Goal: Task Accomplishment & Management: Manage account settings

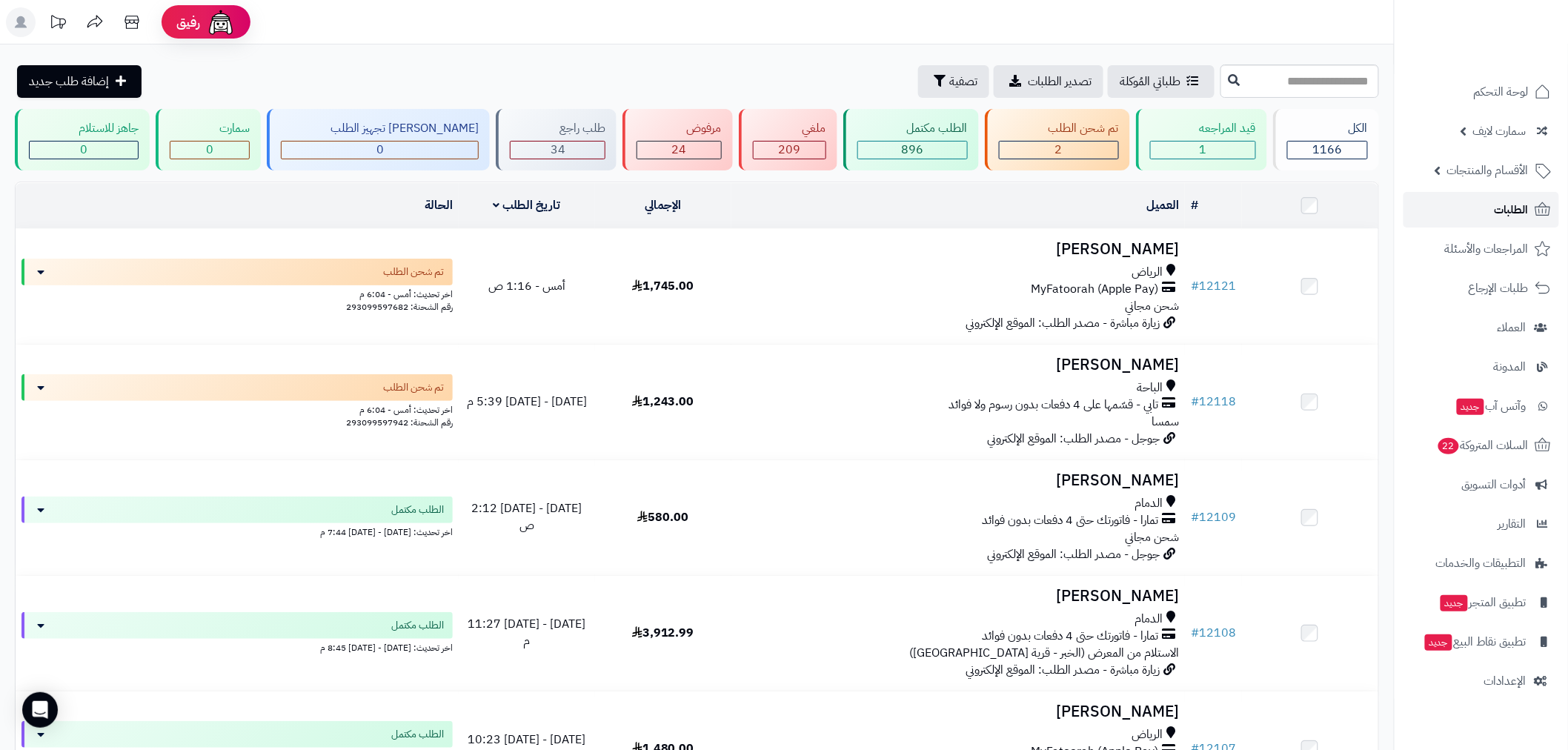
click at [1489, 210] on link "الطلبات" at bounding box center [1482, 210] width 156 height 36
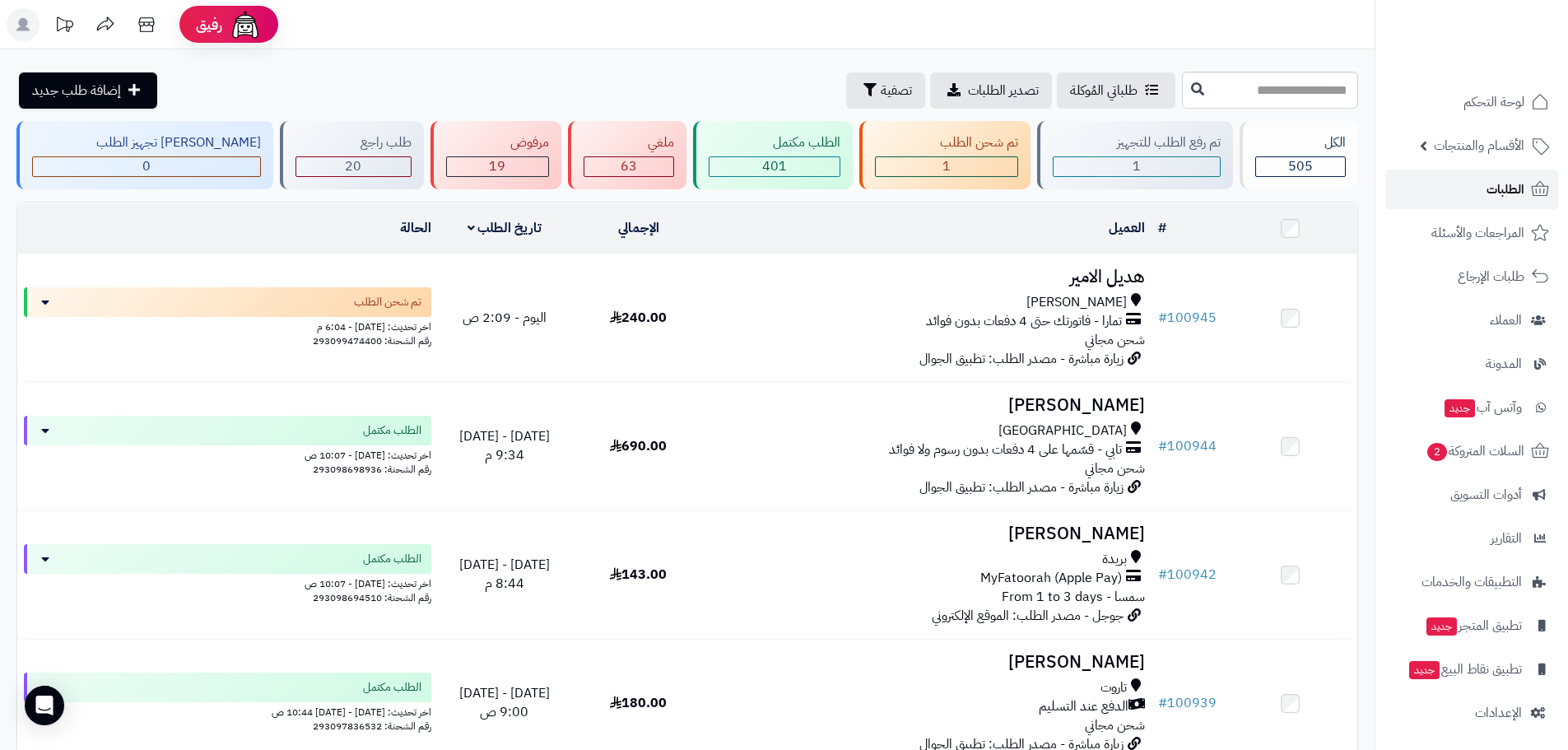
click at [1504, 185] on span "الطلبات" at bounding box center [1505, 189] width 38 height 23
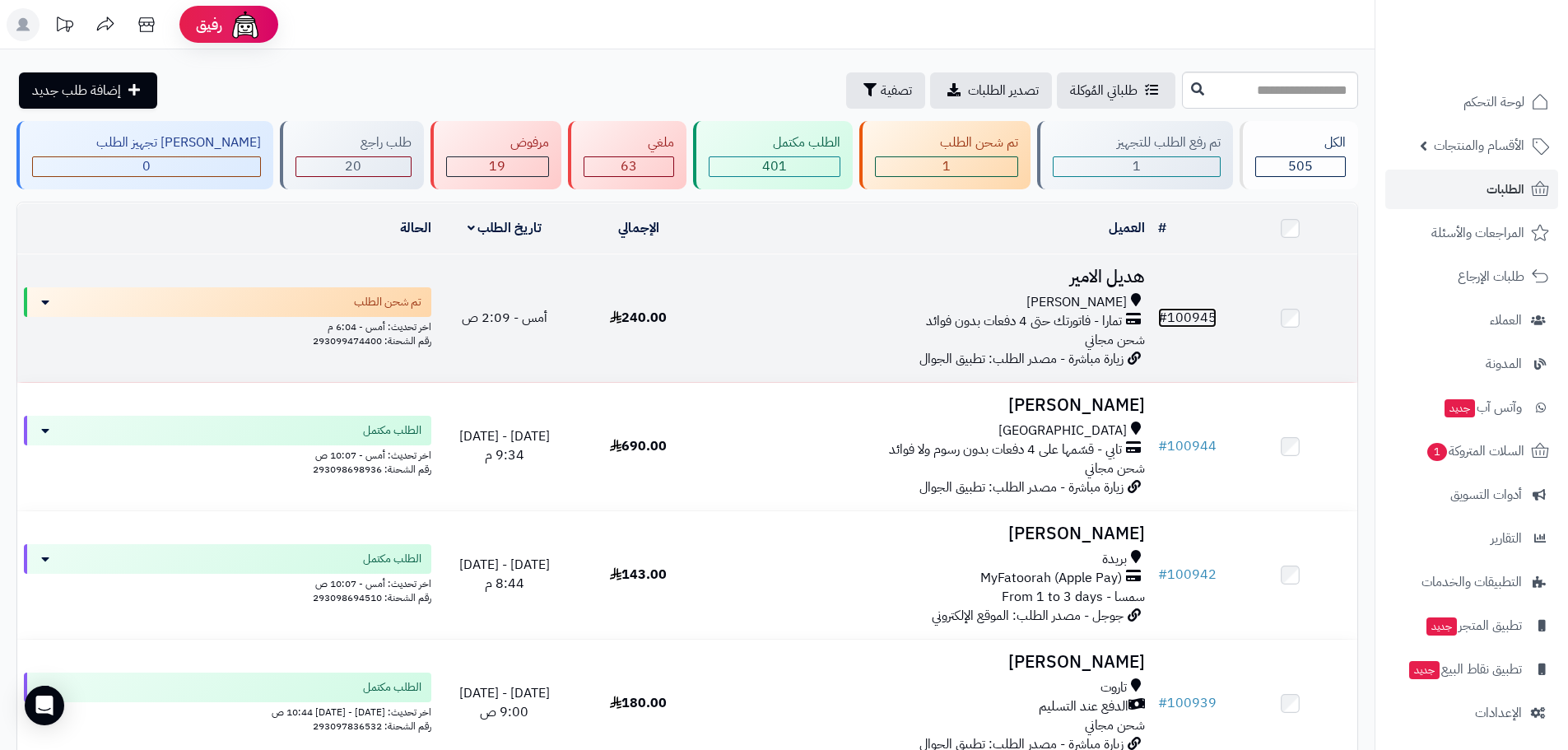
click at [1193, 323] on link "# 100945" at bounding box center [1187, 317] width 58 height 19
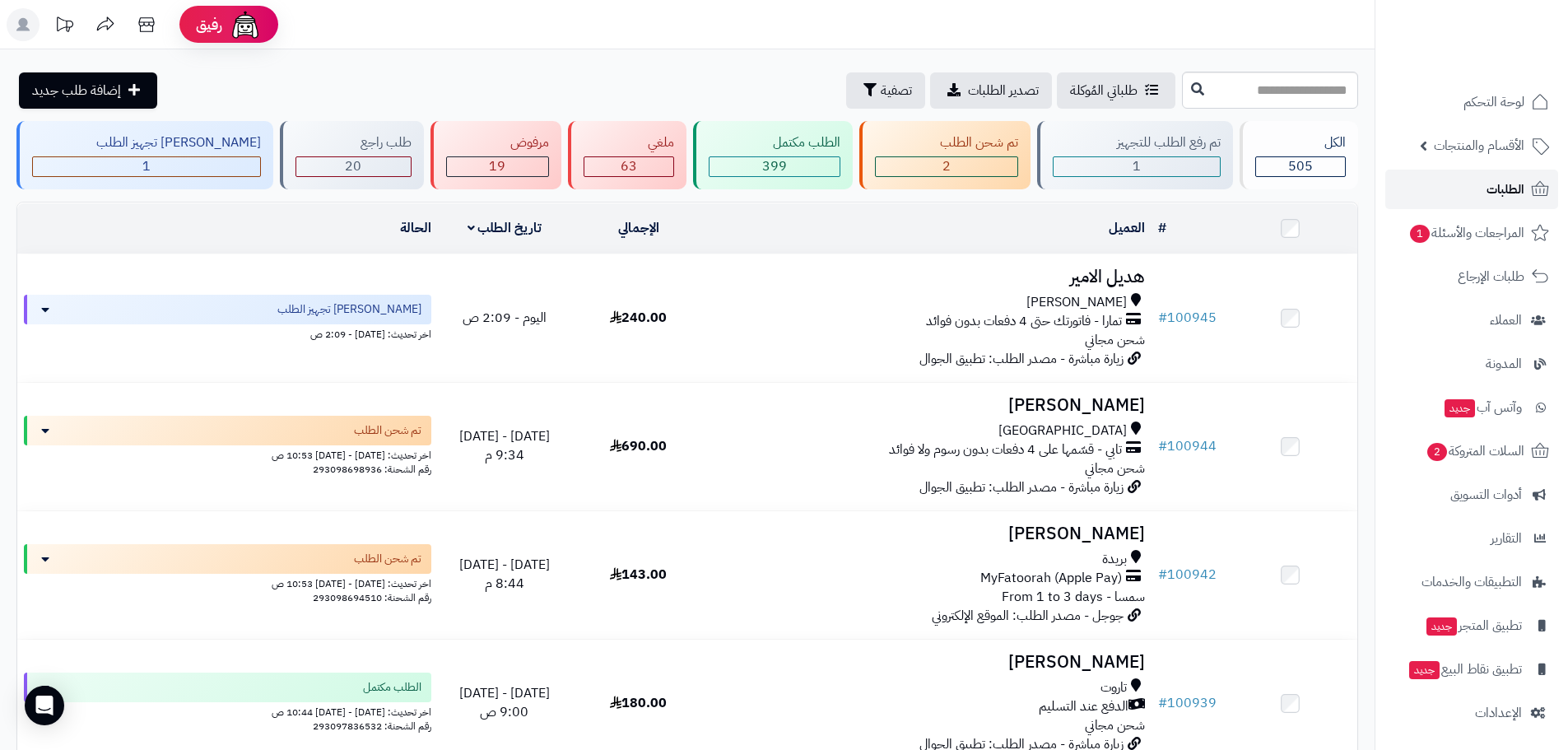
drag, startPoint x: 0, startPoint y: 0, endPoint x: 1494, endPoint y: 203, distance: 1507.7
click at [1494, 203] on link "الطلبات" at bounding box center [1472, 189] width 173 height 40
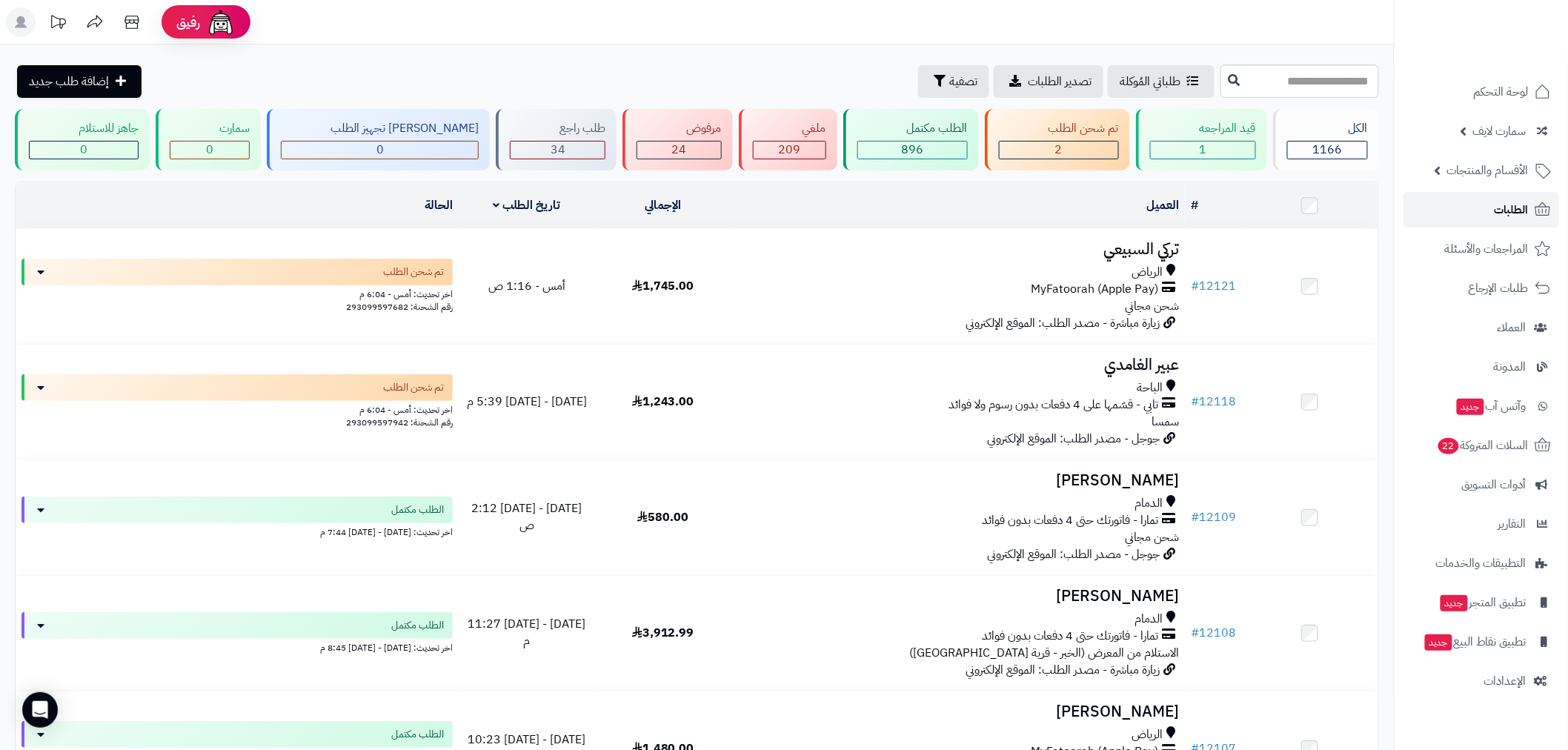
click at [1494, 207] on span "الطلبات" at bounding box center [1511, 210] width 34 height 21
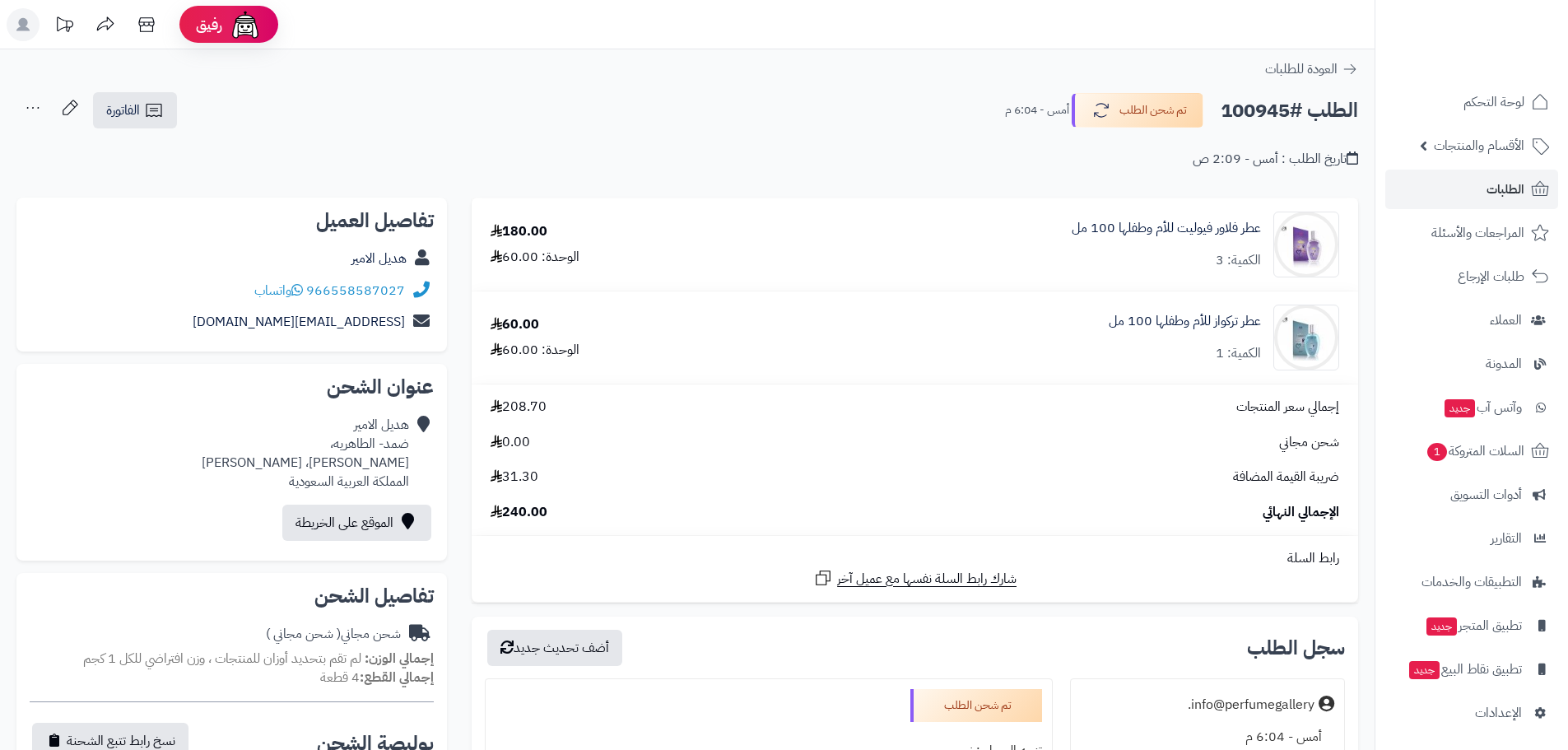
scroll to position [576, 0]
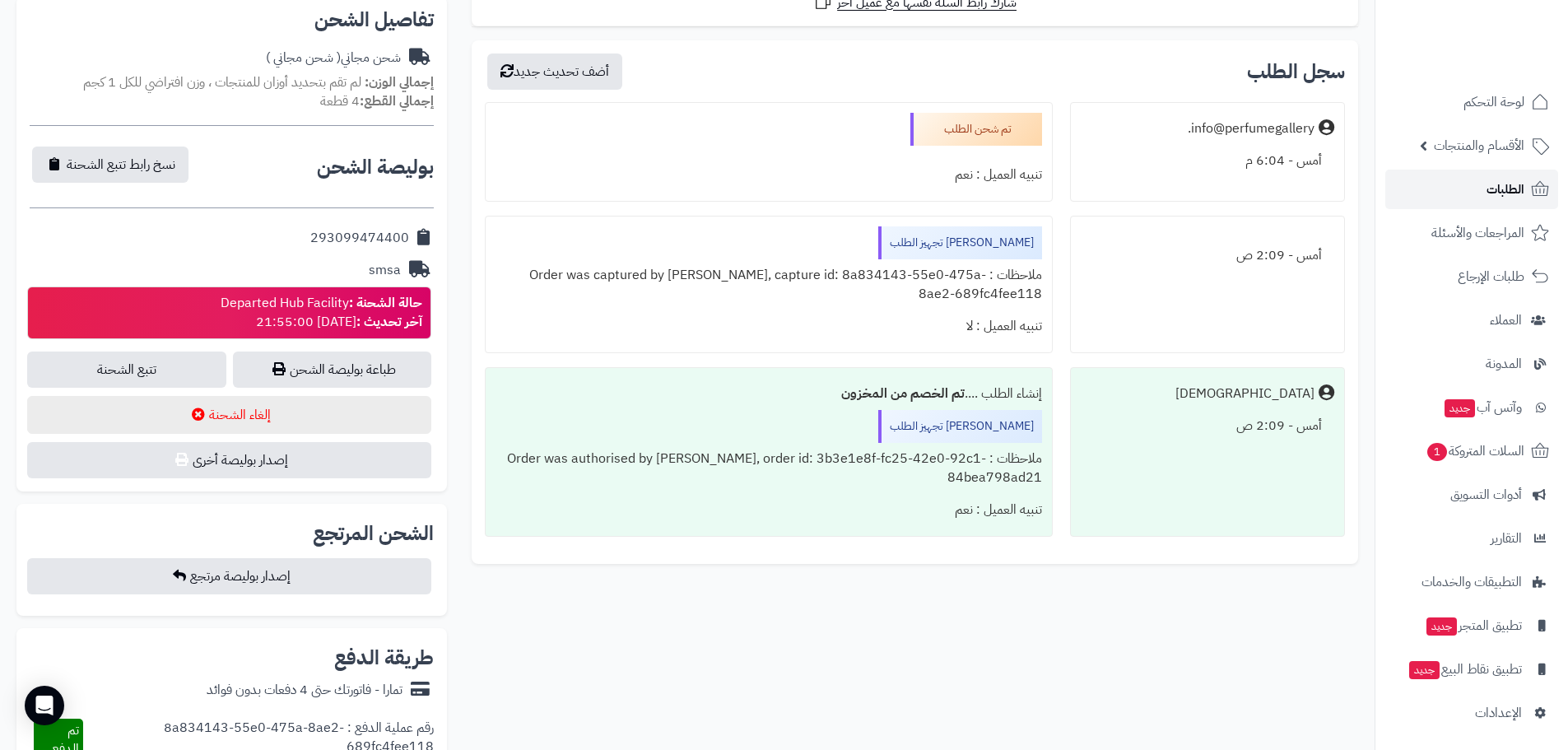
click at [1475, 203] on link "الطلبات" at bounding box center [1472, 189] width 173 height 40
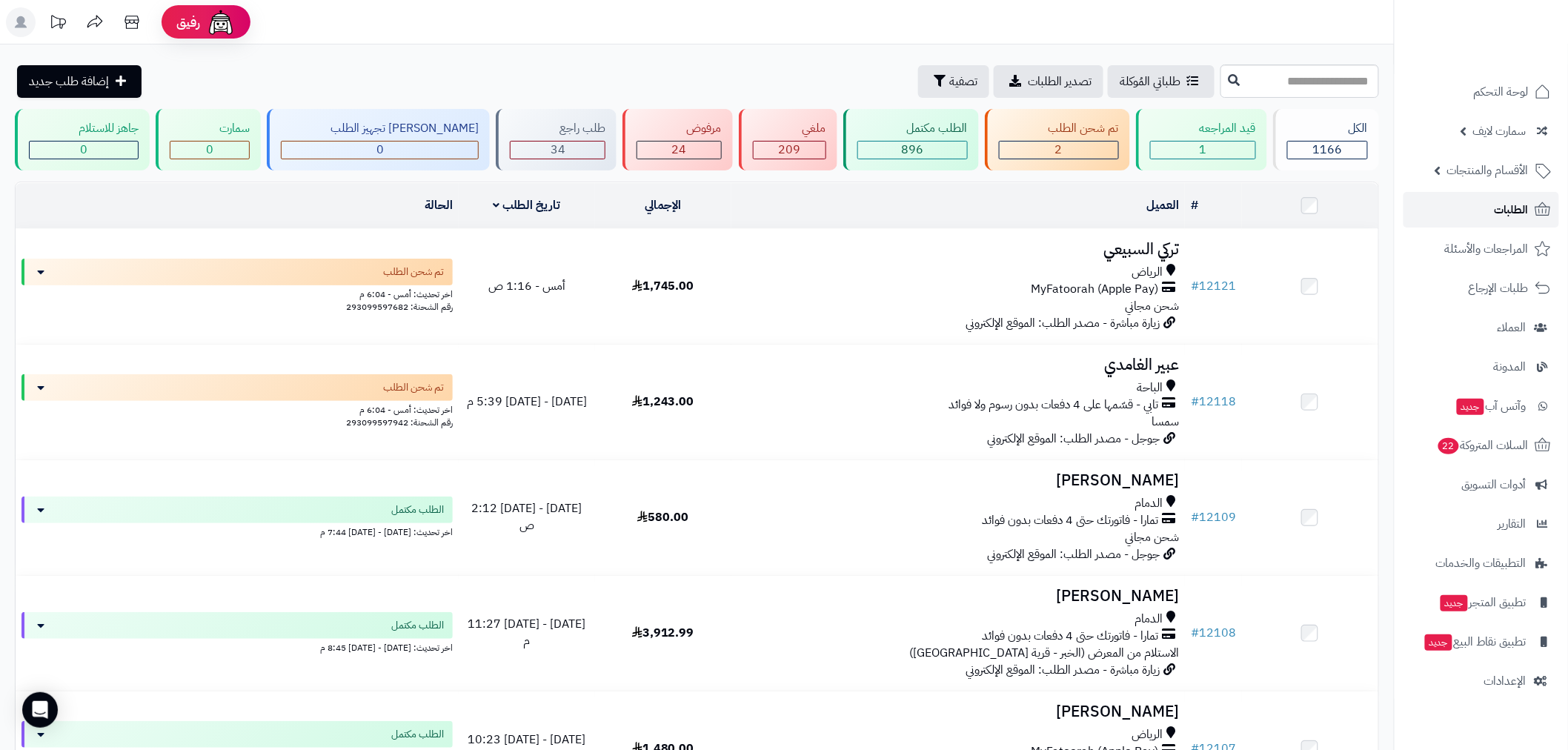
click at [1503, 215] on span "الطلبات" at bounding box center [1511, 210] width 34 height 21
click at [1507, 208] on span "الطلبات" at bounding box center [1511, 210] width 34 height 21
click at [1507, 205] on span "الطلبات" at bounding box center [1511, 210] width 34 height 21
click at [1486, 210] on link "الطلبات" at bounding box center [1482, 210] width 156 height 36
click at [1489, 220] on link "الطلبات" at bounding box center [1482, 210] width 156 height 36
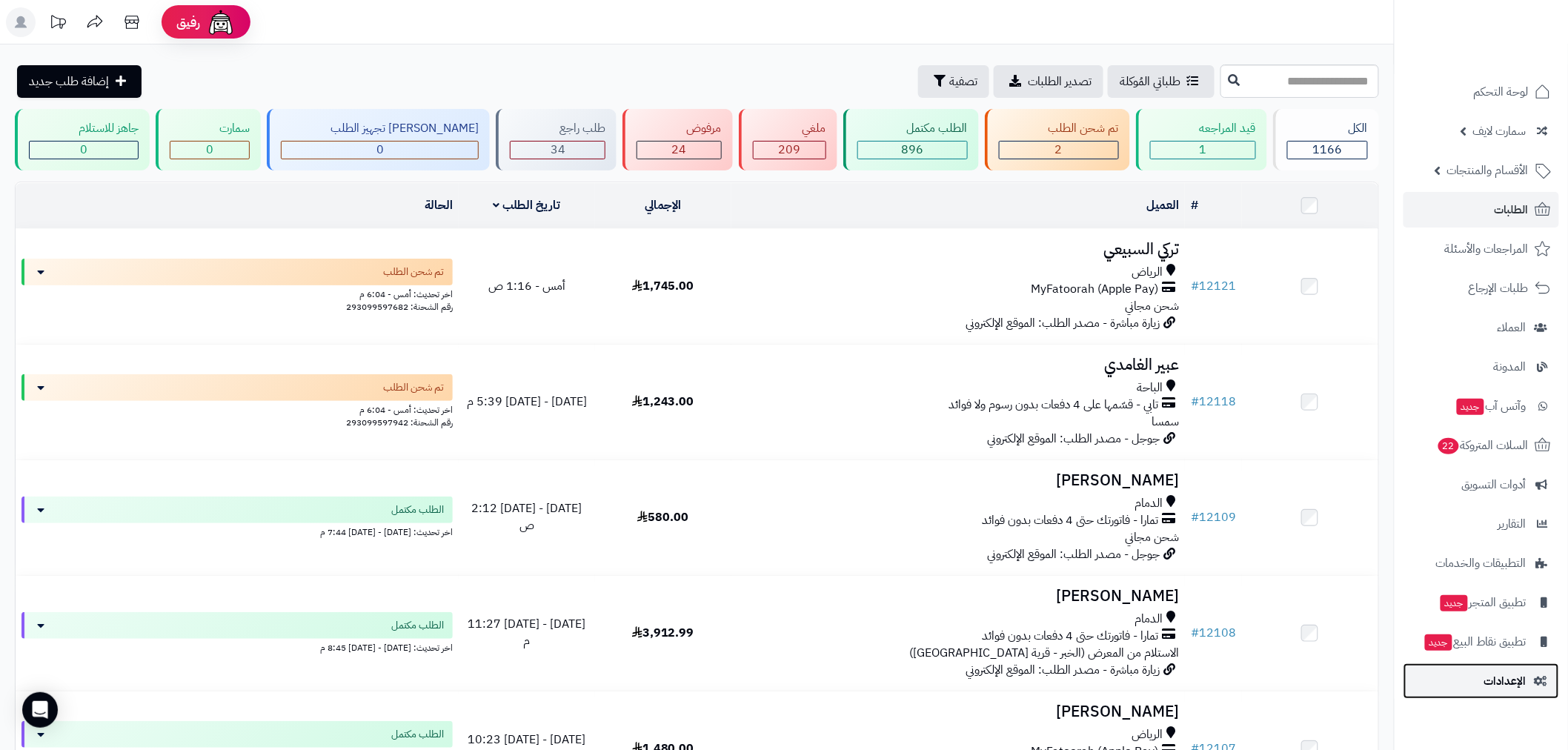
click at [1502, 683] on span "الإعدادات" at bounding box center [1505, 681] width 42 height 21
